Goal: Task Accomplishment & Management: Use online tool/utility

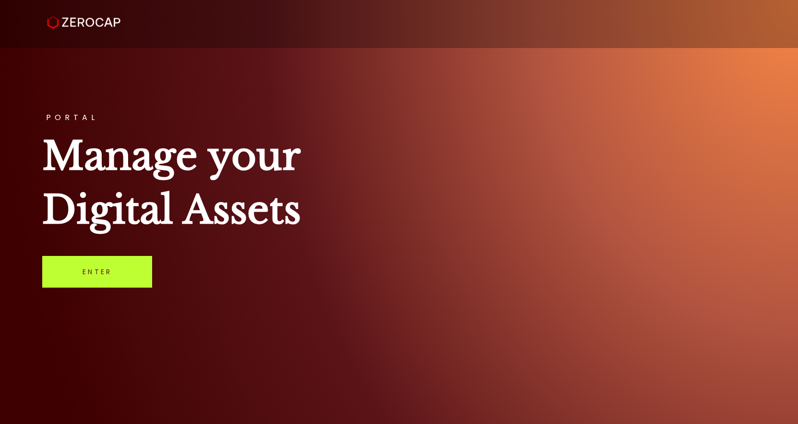
click at [110, 276] on link "Enter" at bounding box center [97, 272] width 110 height 32
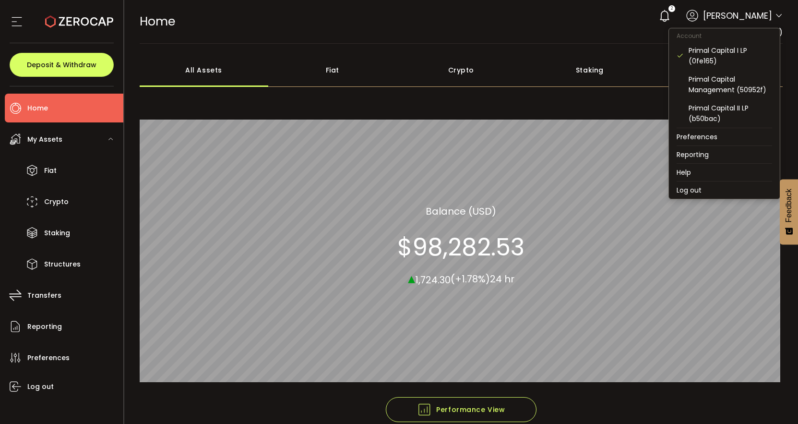
click at [777, 16] on icon at bounding box center [779, 16] width 8 height 8
click at [724, 82] on div "Primal Capital Management (50952f)" at bounding box center [731, 84] width 84 height 21
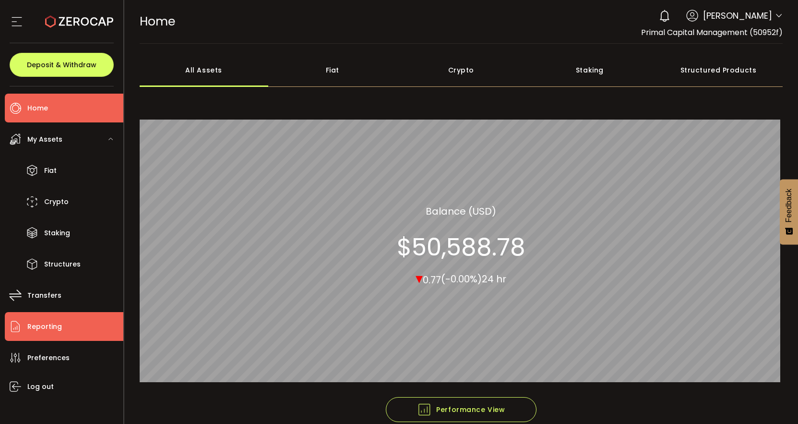
click at [52, 325] on span "Reporting" at bounding box center [44, 327] width 35 height 14
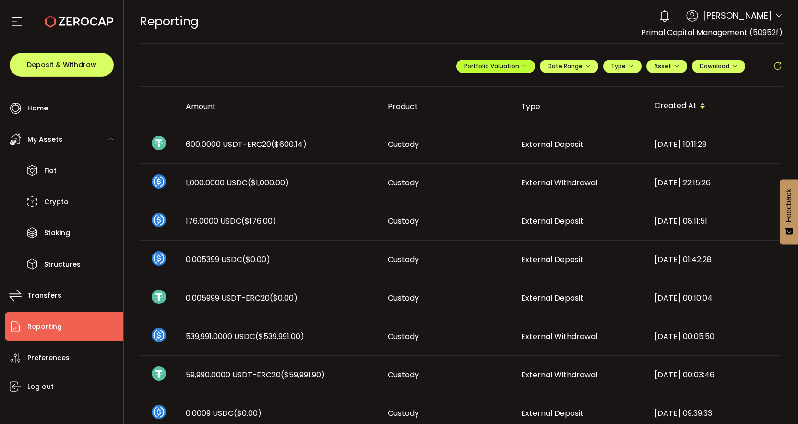
click at [522, 67] on icon "button" at bounding box center [525, 66] width 6 height 6
click at [732, 65] on icon "button" at bounding box center [735, 66] width 6 height 6
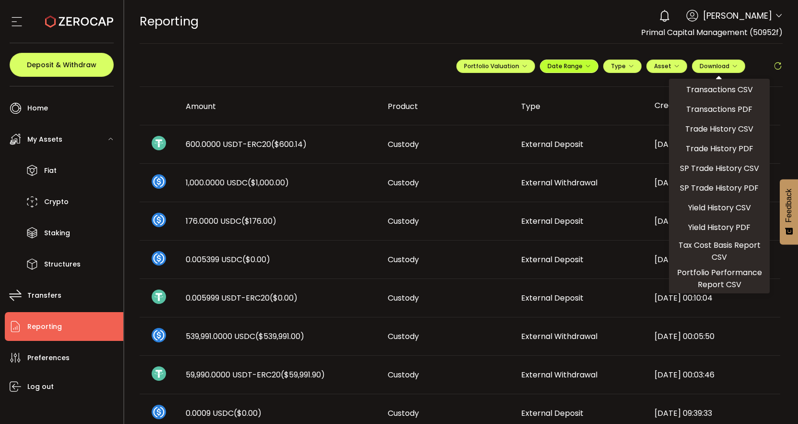
click at [586, 67] on icon "button" at bounding box center [588, 66] width 6 height 6
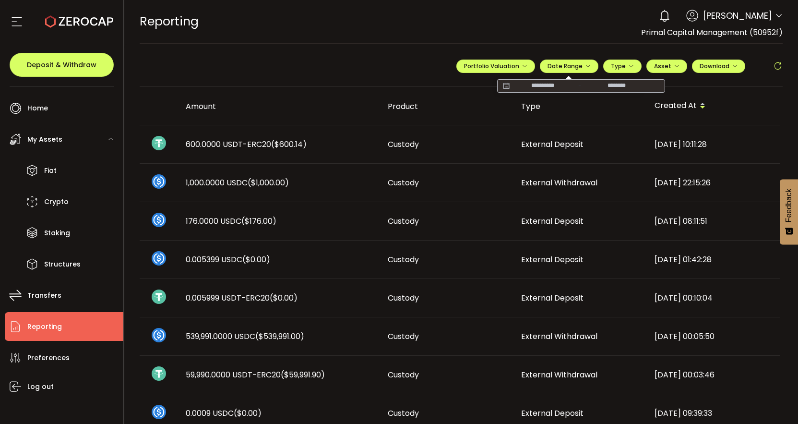
click at [500, 86] on icon at bounding box center [506, 86] width 12 height 10
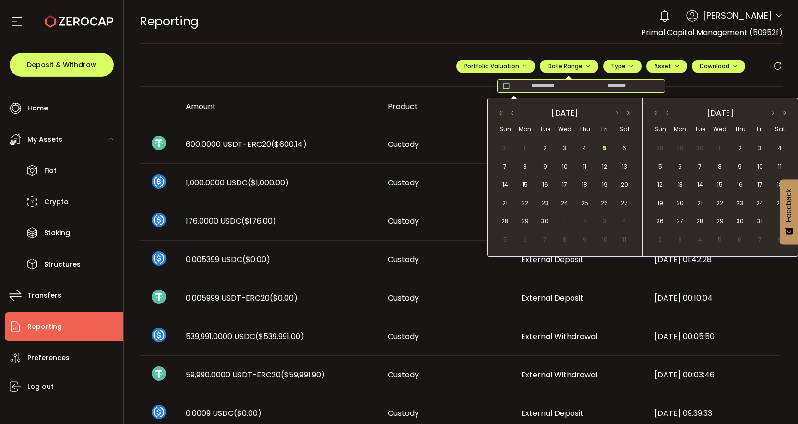
click at [514, 114] on button "button" at bounding box center [513, 113] width 12 height 7
click at [505, 221] on span "24" at bounding box center [506, 222] width 12 height 12
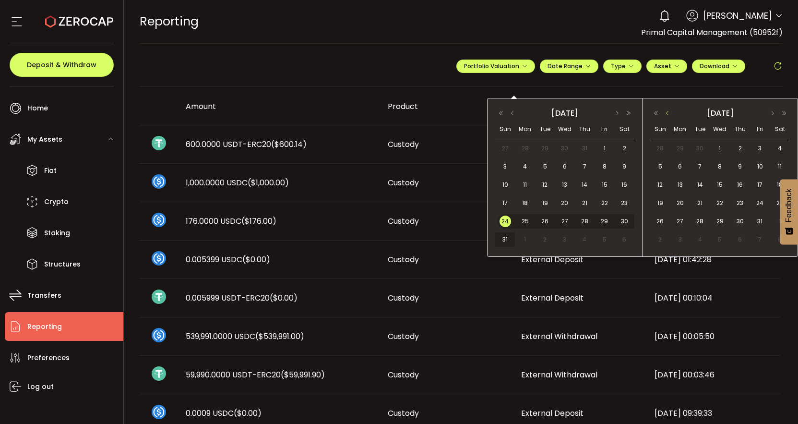
click at [667, 111] on button "button" at bounding box center [668, 113] width 12 height 7
click at [760, 148] on span "5" at bounding box center [761, 149] width 12 height 12
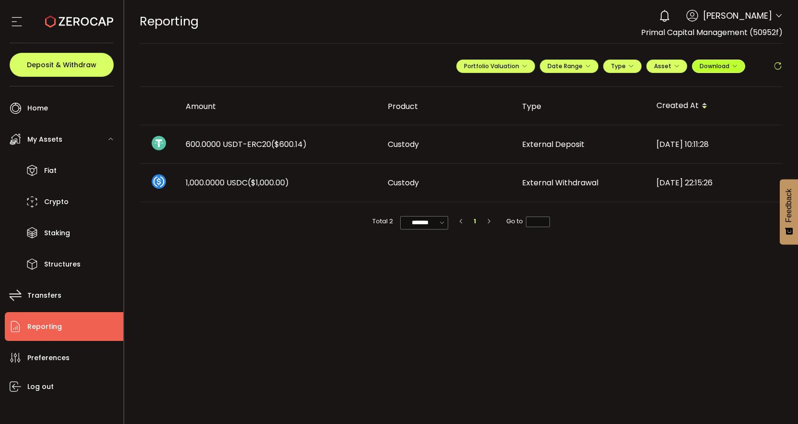
click at [733, 64] on icon "button" at bounding box center [735, 66] width 6 height 6
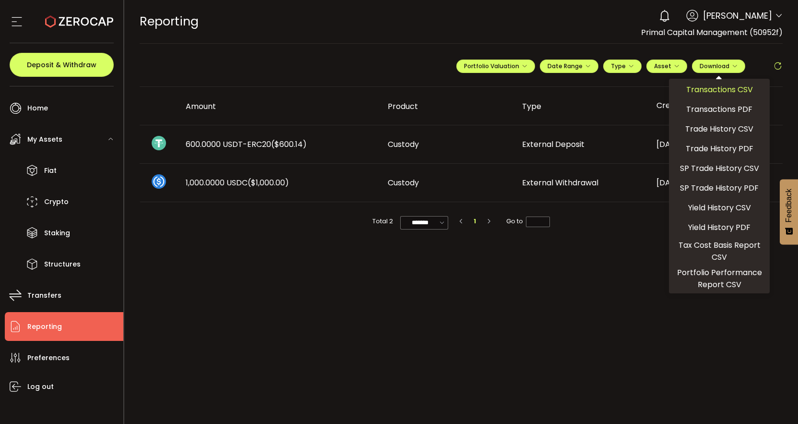
click at [734, 88] on span "Transactions CSV" at bounding box center [719, 90] width 67 height 12
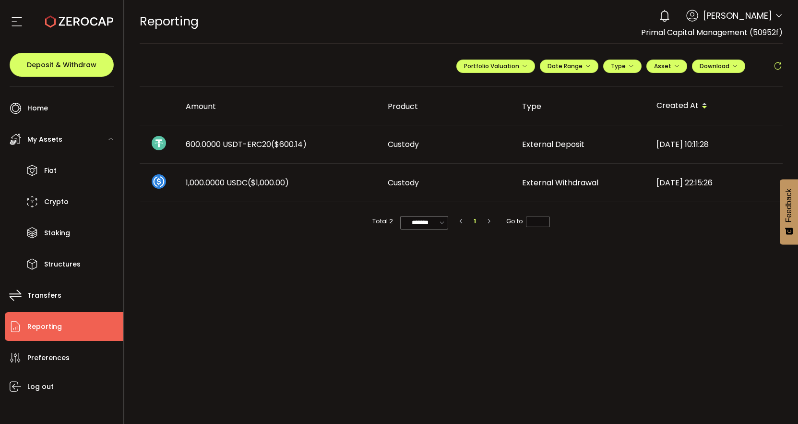
click at [777, 16] on icon at bounding box center [779, 16] width 8 height 8
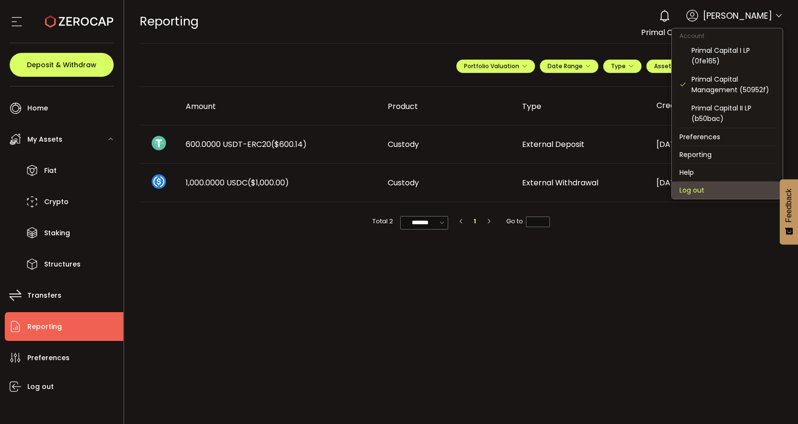
click at [714, 189] on li "Log out" at bounding box center [727, 189] width 111 height 17
